Goal: Task Accomplishment & Management: Use online tool/utility

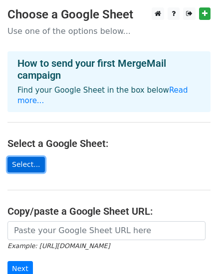
click at [23, 157] on link "Select..." at bounding box center [25, 164] width 37 height 15
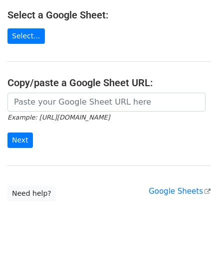
scroll to position [125, 0]
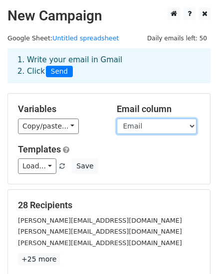
click at [192, 126] on select "First name Email" at bounding box center [157, 126] width 80 height 15
select select "First name"
click at [117, 119] on select "First name Email" at bounding box center [157, 126] width 80 height 15
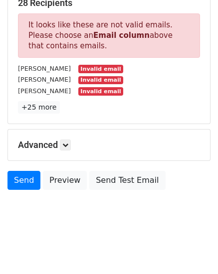
scroll to position [203, 0]
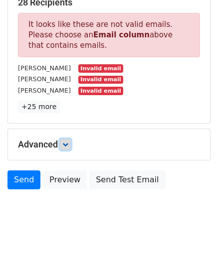
click at [68, 144] on icon at bounding box center [65, 145] width 6 height 6
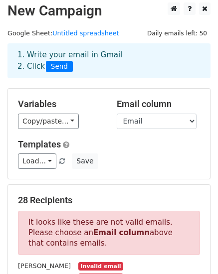
scroll to position [0, 0]
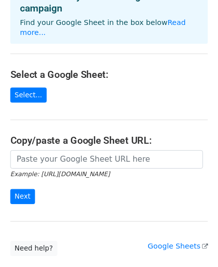
scroll to position [25, 0]
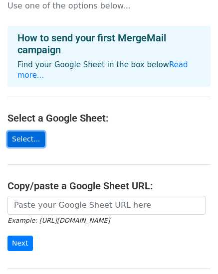
click at [25, 132] on link "Select..." at bounding box center [25, 139] width 37 height 15
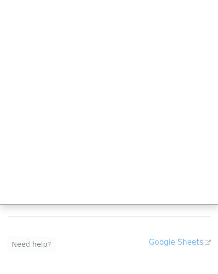
scroll to position [100, 0]
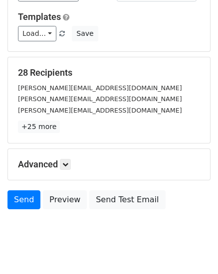
scroll to position [150, 0]
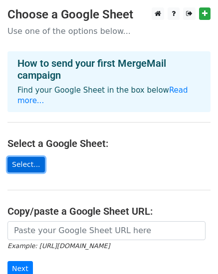
click at [28, 157] on link "Select..." at bounding box center [25, 164] width 37 height 15
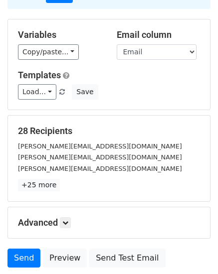
scroll to position [100, 0]
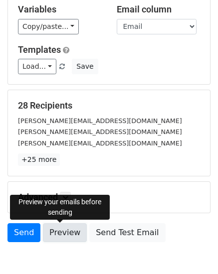
click at [60, 231] on link "Preview" at bounding box center [65, 232] width 44 height 19
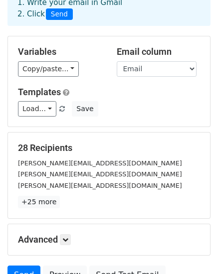
scroll to position [0, 0]
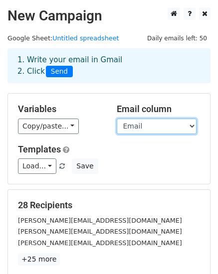
click at [191, 129] on select "First name Email" at bounding box center [157, 126] width 80 height 15
select select "First name"
click at [117, 119] on select "First name Email" at bounding box center [157, 126] width 80 height 15
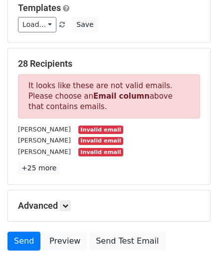
scroll to position [150, 0]
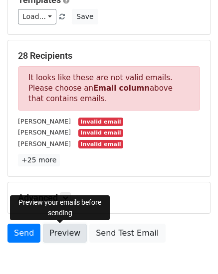
click at [59, 233] on link "Preview" at bounding box center [65, 233] width 44 height 19
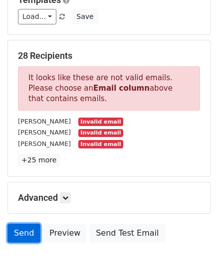
click at [27, 229] on link "Send" at bounding box center [23, 233] width 33 height 19
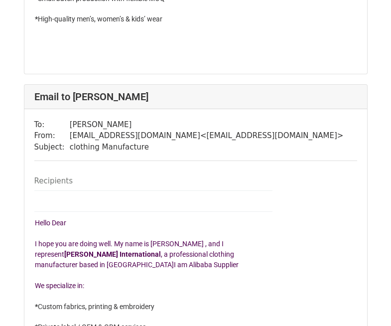
scroll to position [698, 0]
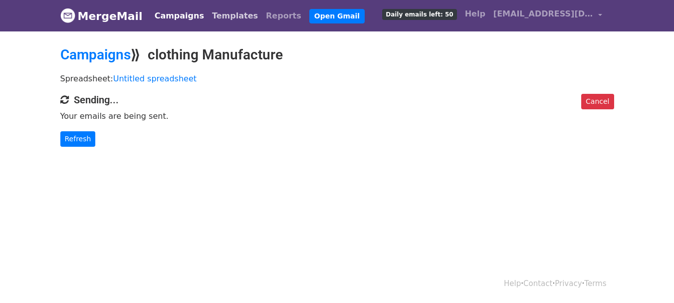
click at [218, 14] on link "Templates" at bounding box center [235, 16] width 54 height 20
